Goal: Task Accomplishment & Management: Manage account settings

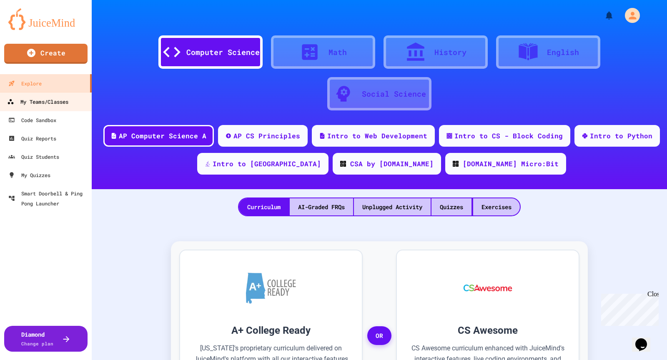
click at [63, 99] on div "My Teams/Classes" at bounding box center [37, 102] width 61 height 10
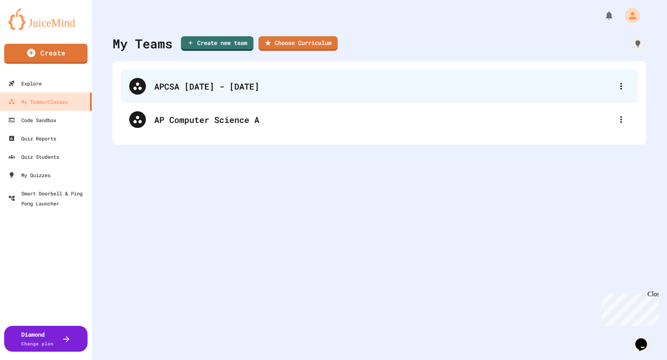
click at [184, 81] on div "APCSA [DATE] - [DATE]" at bounding box center [383, 86] width 459 height 13
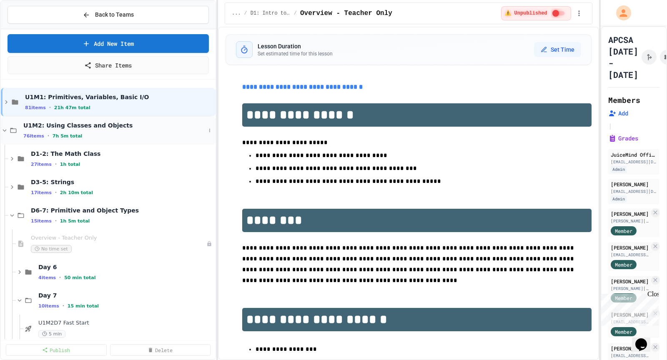
click at [5, 128] on icon at bounding box center [5, 131] width 8 height 8
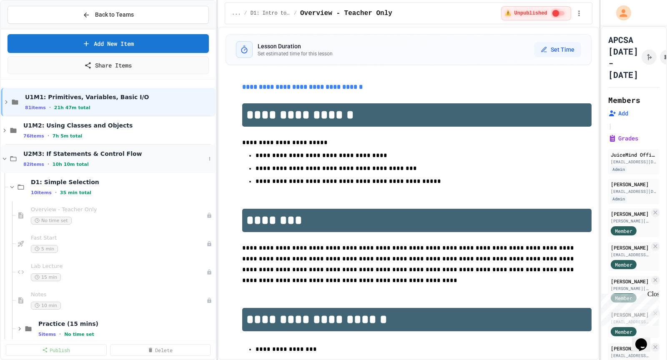
click at [83, 151] on span "U2M3: If Statements & Control Flow" at bounding box center [114, 154] width 182 height 8
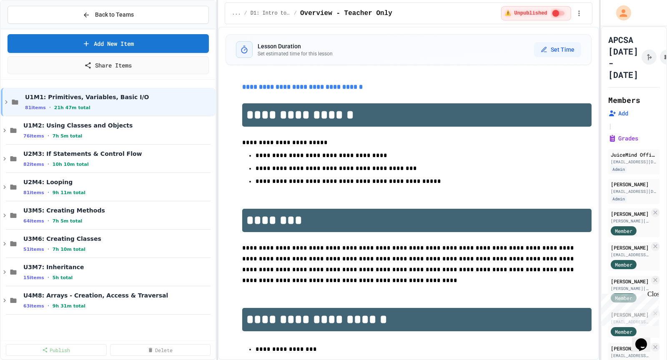
click at [83, 151] on span "U2M3: If Statements & Control Flow" at bounding box center [118, 154] width 191 height 8
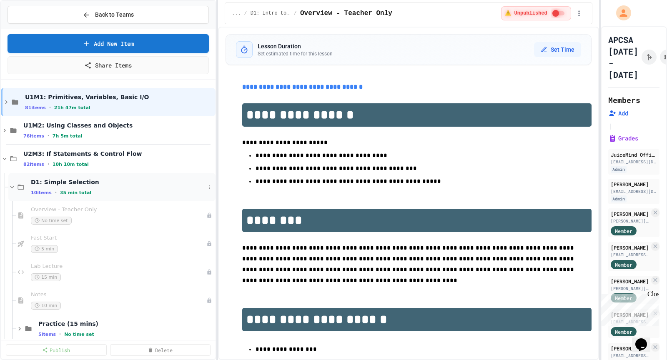
click at [75, 178] on span "D1: Simple Selection" at bounding box center [118, 182] width 175 height 8
click at [11, 186] on icon at bounding box center [12, 187] width 8 height 8
click at [50, 207] on span "Overview - Teacher Only" at bounding box center [114, 209] width 167 height 7
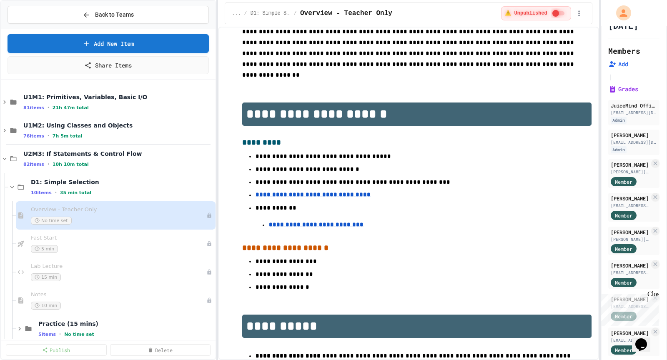
scroll to position [243, 0]
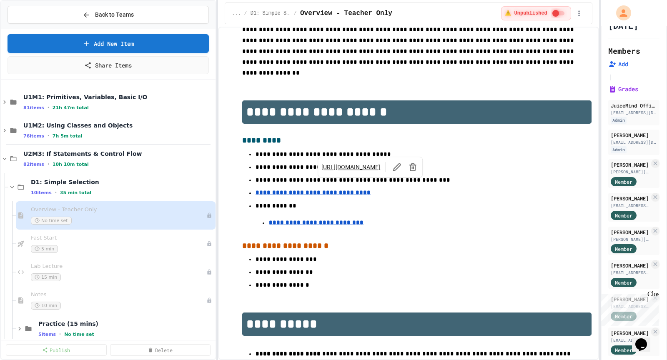
click at [341, 190] on u "**********" at bounding box center [313, 193] width 115 height 6
click at [359, 167] on link "[URL][DOMAIN_NAME]" at bounding box center [351, 167] width 59 height 8
click at [402, 217] on li "**********" at bounding box center [417, 228] width 296 height 23
click at [334, 220] on u "**********" at bounding box center [316, 223] width 95 height 6
click at [376, 194] on link "[URL][DOMAIN_NAME]" at bounding box center [346, 198] width 59 height 8
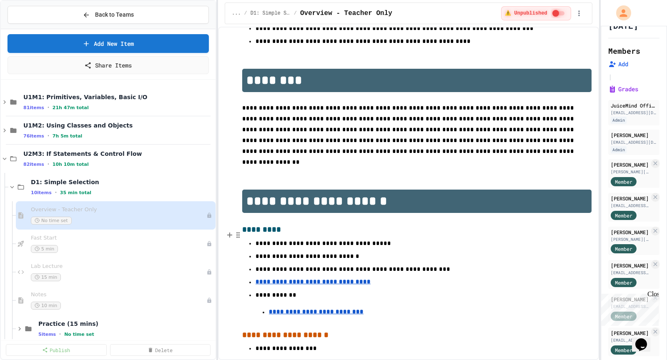
scroll to position [0, 0]
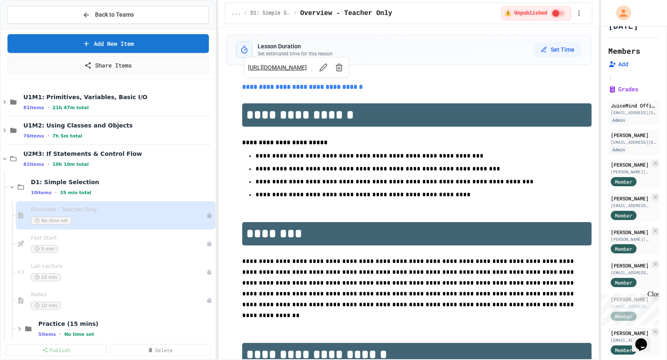
click at [319, 87] on link "**********" at bounding box center [302, 87] width 121 height 6
click at [307, 63] on link "[URL][DOMAIN_NAME]" at bounding box center [277, 67] width 59 height 8
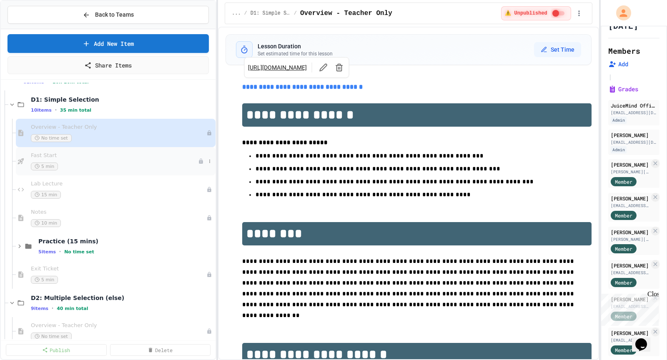
scroll to position [84, 0]
click at [209, 159] on icon at bounding box center [209, 159] width 5 height 5
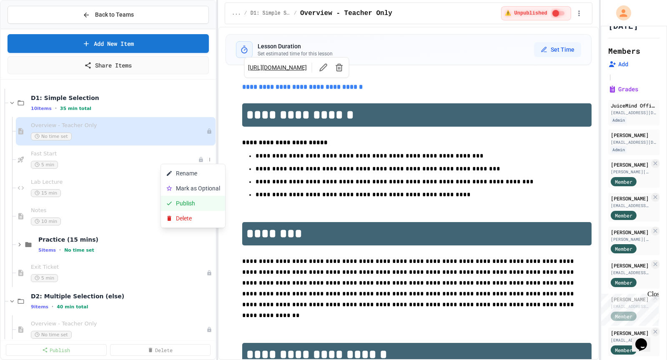
click at [196, 202] on button "Publish" at bounding box center [193, 203] width 64 height 15
click at [211, 186] on icon at bounding box center [209, 188] width 5 height 5
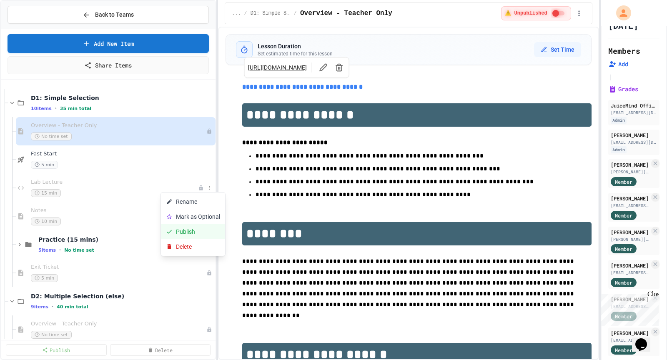
click at [200, 229] on button "Publish" at bounding box center [193, 231] width 64 height 15
click at [210, 214] on icon at bounding box center [209, 216] width 5 height 5
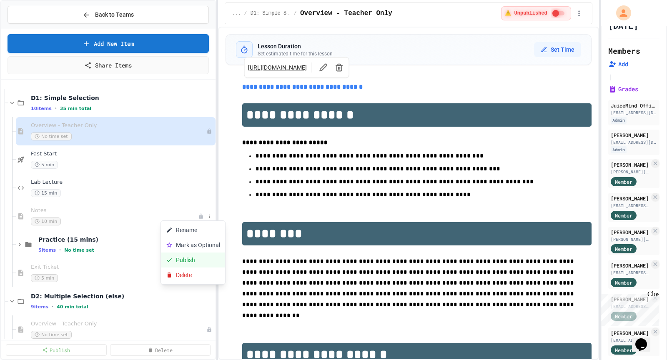
click at [202, 259] on button "Publish" at bounding box center [193, 260] width 64 height 15
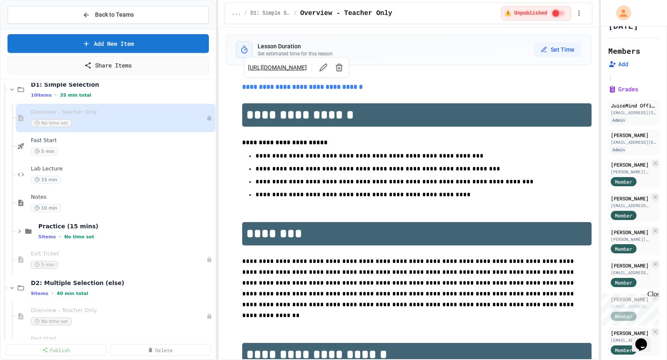
scroll to position [101, 0]
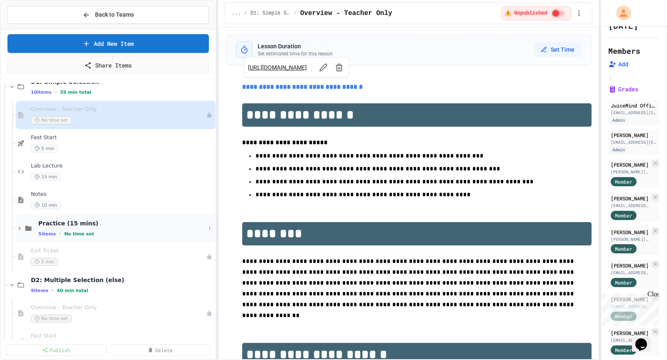
click at [18, 228] on icon at bounding box center [20, 229] width 8 height 8
click at [210, 227] on icon at bounding box center [209, 228] width 5 height 5
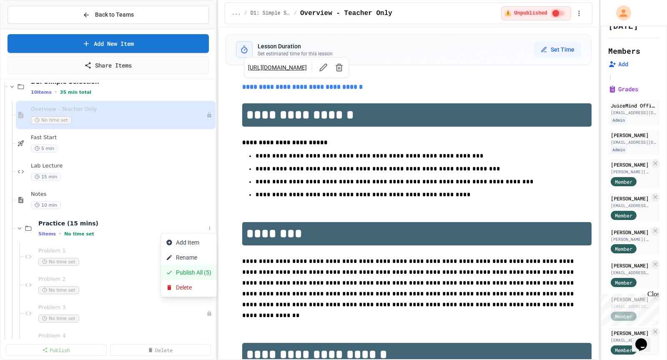
click at [195, 274] on button "Publish All (5)" at bounding box center [188, 272] width 55 height 15
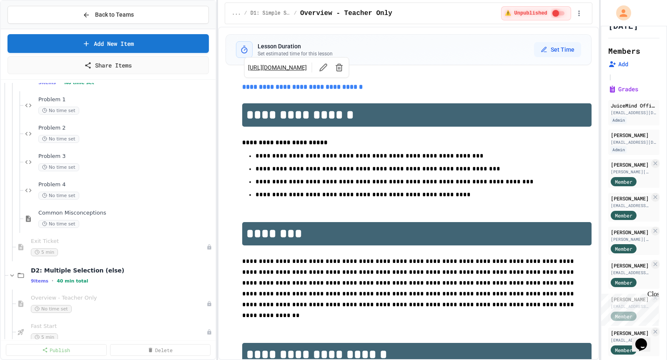
scroll to position [265, 0]
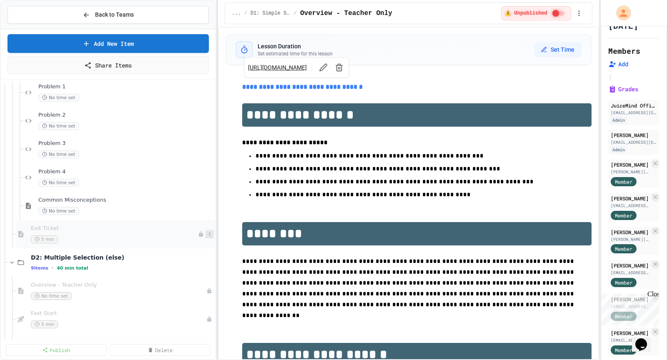
click at [210, 233] on icon at bounding box center [209, 234] width 1 height 3
click at [198, 278] on button "Publish" at bounding box center [193, 278] width 64 height 15
click at [84, 198] on span "Common Misconceptions" at bounding box center [121, 200] width 167 height 7
